Goal: Information Seeking & Learning: Learn about a topic

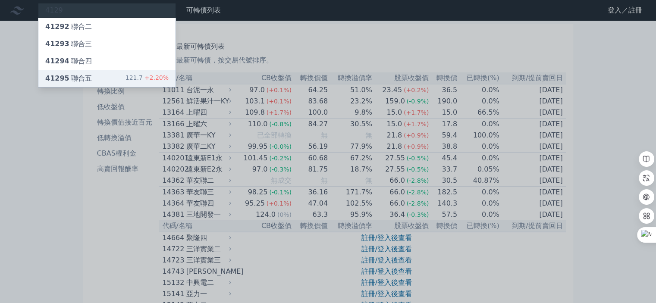
type input "4129"
drag, startPoint x: 103, startPoint y: 74, endPoint x: 116, endPoint y: 78, distance: 13.5
click at [102, 74] on div "41295 聯合五 121.7 +2.20%" at bounding box center [106, 78] width 137 height 17
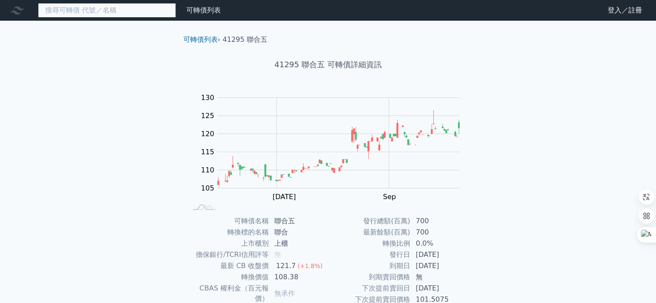
drag, startPoint x: 131, startPoint y: 13, endPoint x: 141, endPoint y: 1, distance: 15.7
click at [135, 6] on input at bounding box center [107, 10] width 138 height 15
type input "69822"
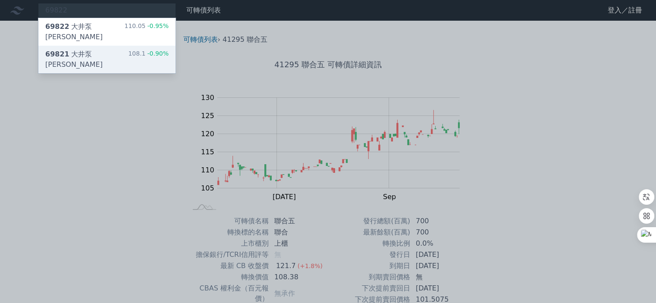
click at [109, 46] on div "69821 大井泵浦一 108.1 -0.90%" at bounding box center [106, 60] width 137 height 28
